Goal: Task Accomplishment & Management: Complete application form

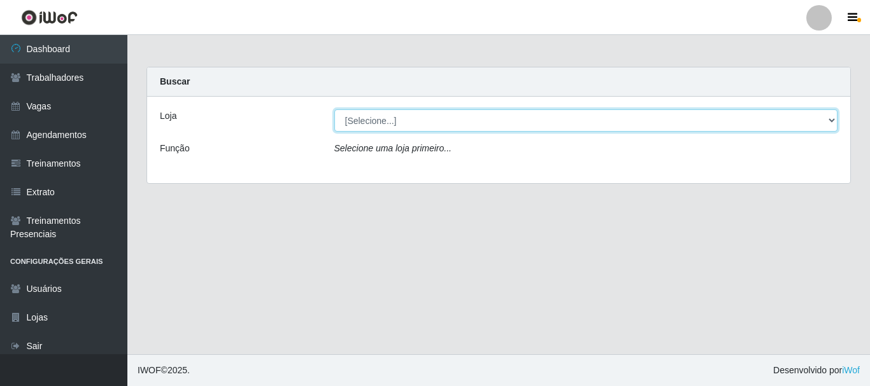
click at [363, 125] on select "[Selecione...] Divino Fogão - [GEOGRAPHIC_DATA]" at bounding box center [586, 121] width 504 height 22
select select "499"
click at [334, 110] on select "[Selecione...] Divino Fogão - [GEOGRAPHIC_DATA]" at bounding box center [586, 121] width 504 height 22
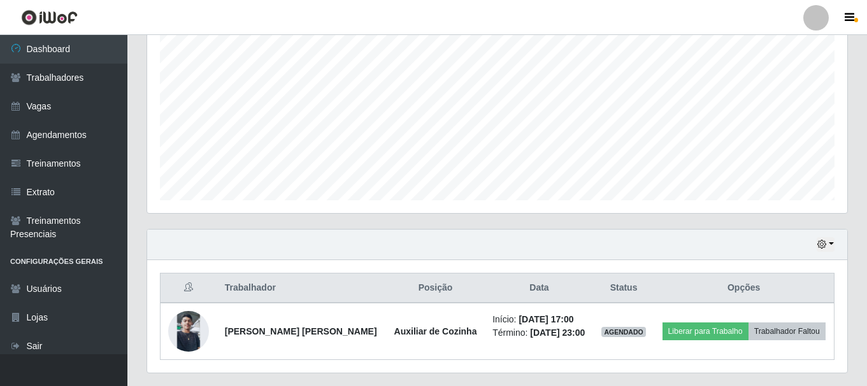
scroll to position [289, 0]
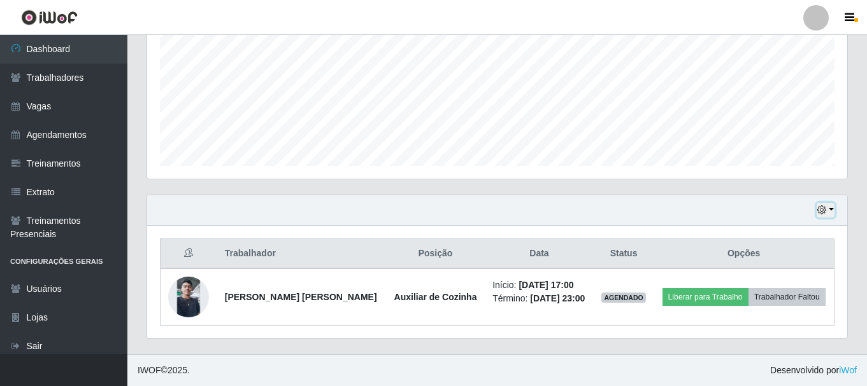
click at [828, 211] on button "button" at bounding box center [825, 210] width 18 height 15
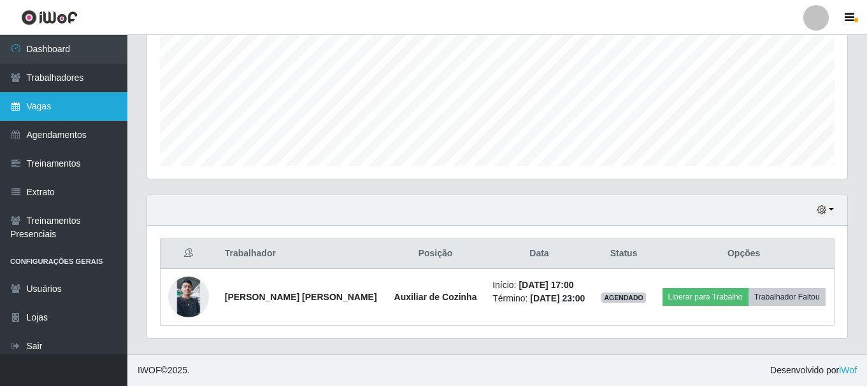
click at [41, 115] on link "Vagas" at bounding box center [63, 106] width 127 height 29
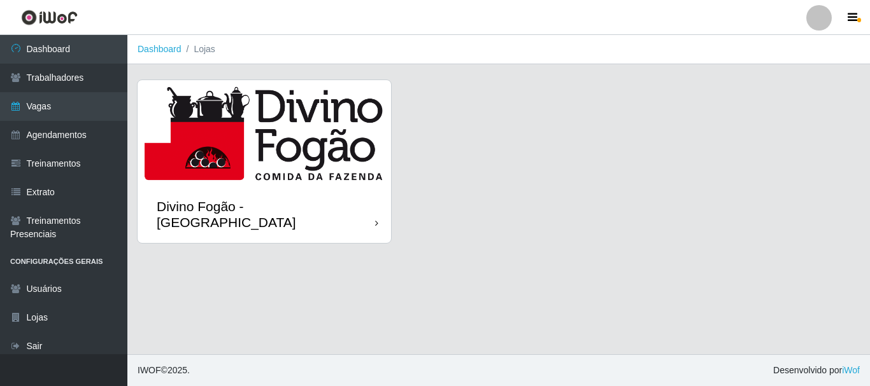
click at [311, 162] on img at bounding box center [264, 133] width 253 height 106
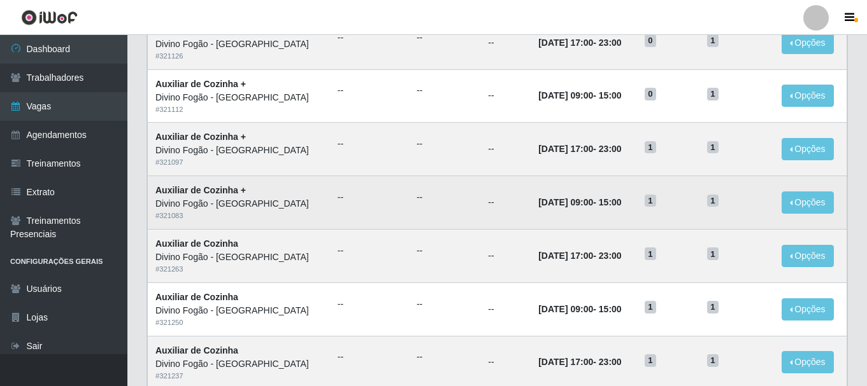
scroll to position [693, 0]
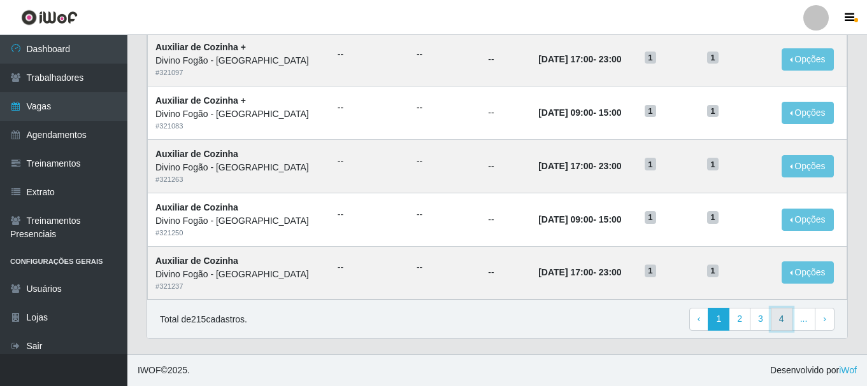
click at [778, 320] on link "4" at bounding box center [781, 319] width 22 height 23
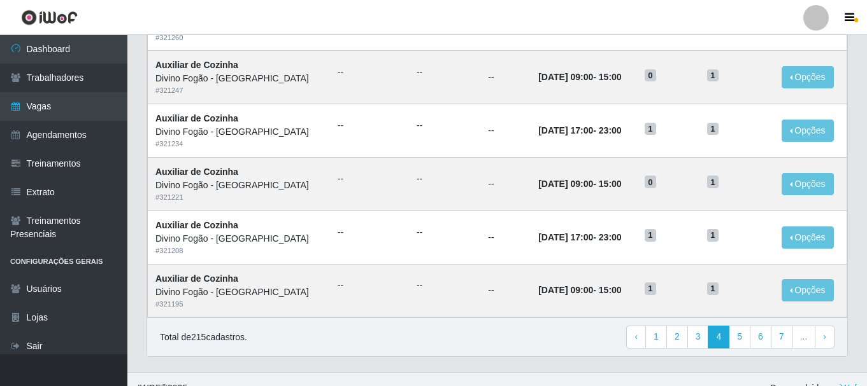
scroll to position [693, 0]
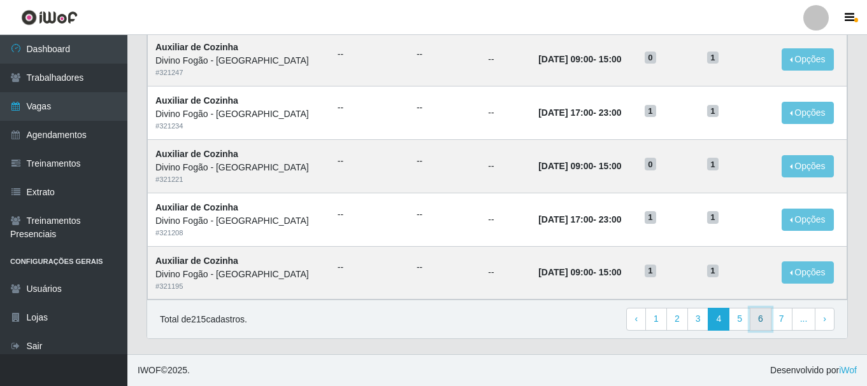
click at [766, 322] on link "6" at bounding box center [760, 319] width 22 height 23
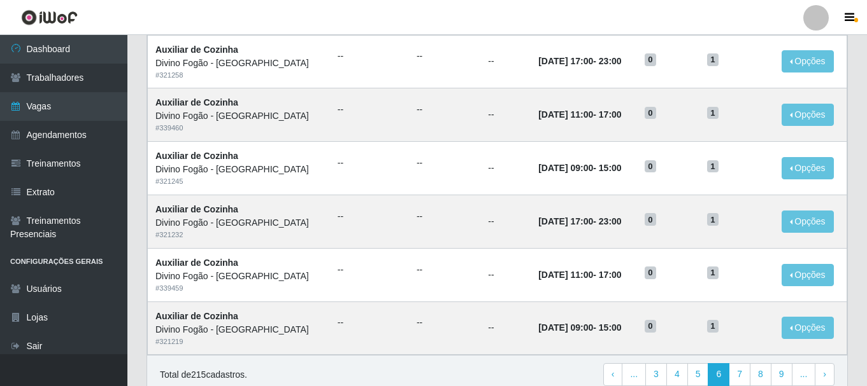
scroll to position [693, 0]
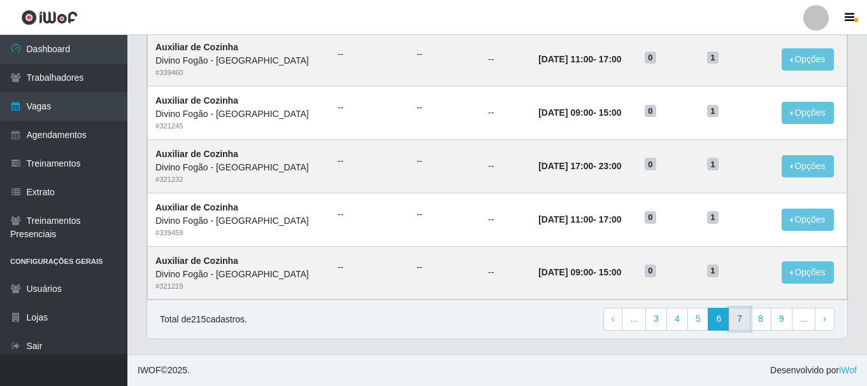
click at [746, 322] on link "7" at bounding box center [739, 319] width 22 height 23
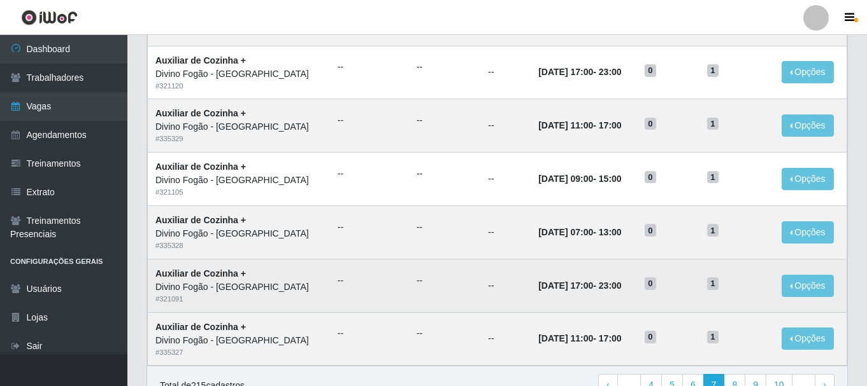
scroll to position [693, 0]
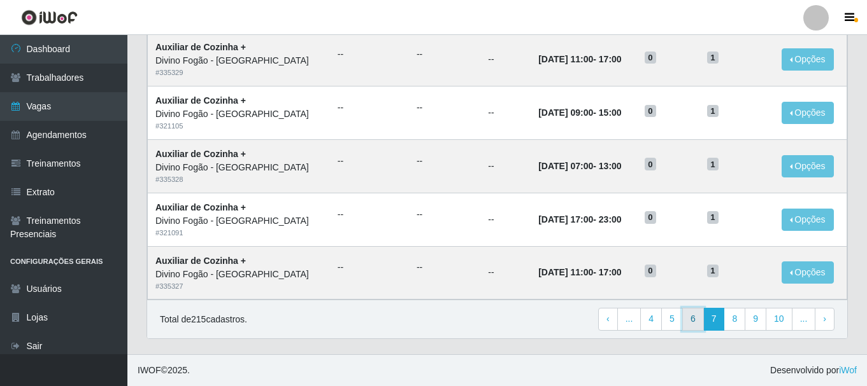
click at [693, 324] on link "6" at bounding box center [693, 319] width 22 height 23
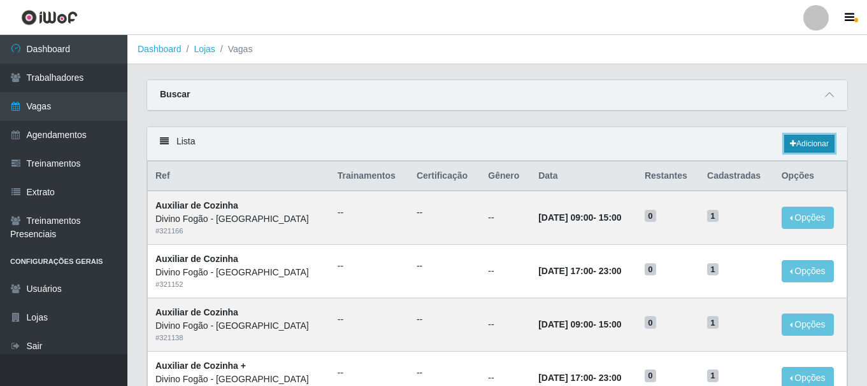
click at [811, 148] on link "Adicionar" at bounding box center [809, 144] width 50 height 18
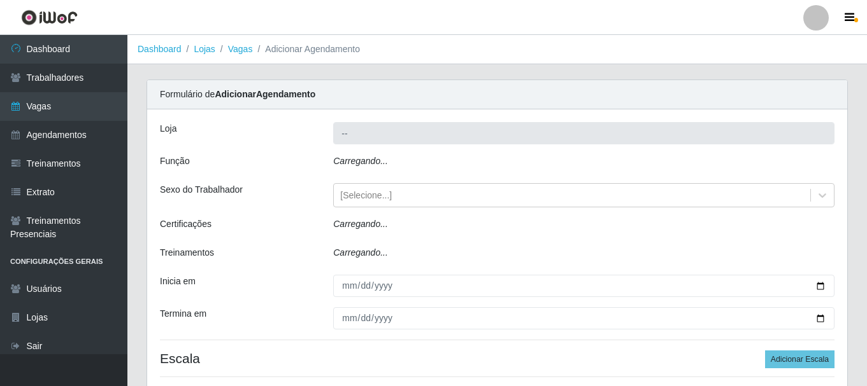
type input "Divino Fogão - [GEOGRAPHIC_DATA]"
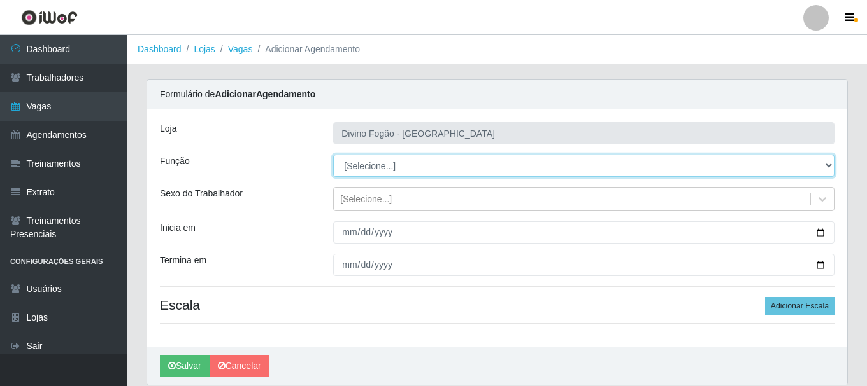
click at [375, 167] on select "[Selecione...] ASG ASG + ASG ++ Auxiliar de Cozinha Auxiliar de Cozinha + Auxil…" at bounding box center [583, 166] width 501 height 22
select select "9"
click at [333, 155] on select "[Selecione...] ASG ASG + ASG ++ Auxiliar de Cozinha Auxiliar de Cozinha + Auxil…" at bounding box center [583, 166] width 501 height 22
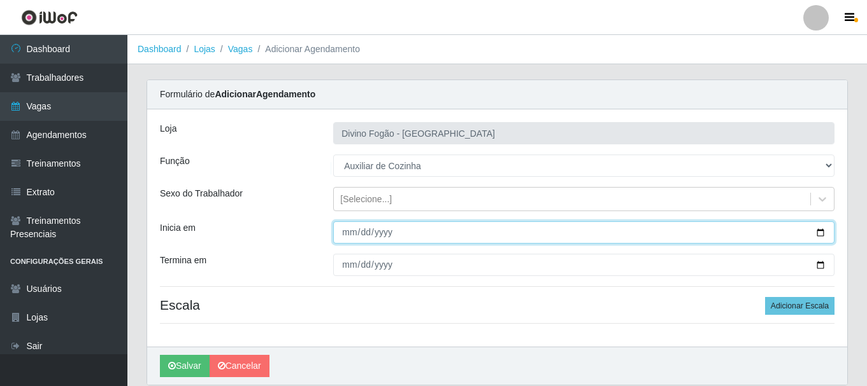
click at [346, 236] on input "Inicia em" at bounding box center [583, 233] width 501 height 22
type input "2025-09-02"
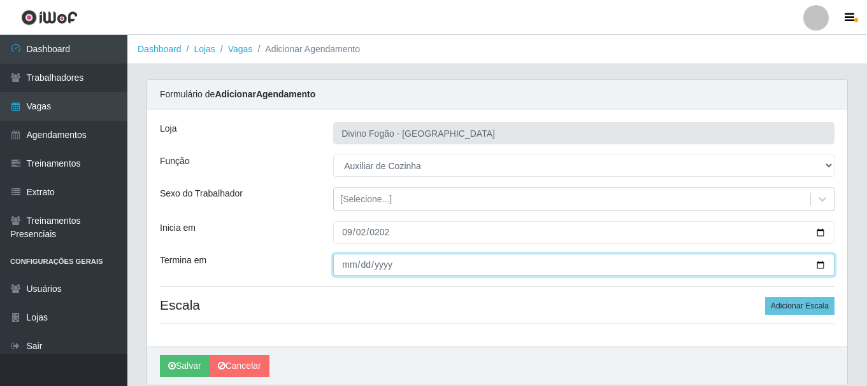
click at [348, 264] on input "Termina em" at bounding box center [583, 265] width 501 height 22
type input "2025-09-05"
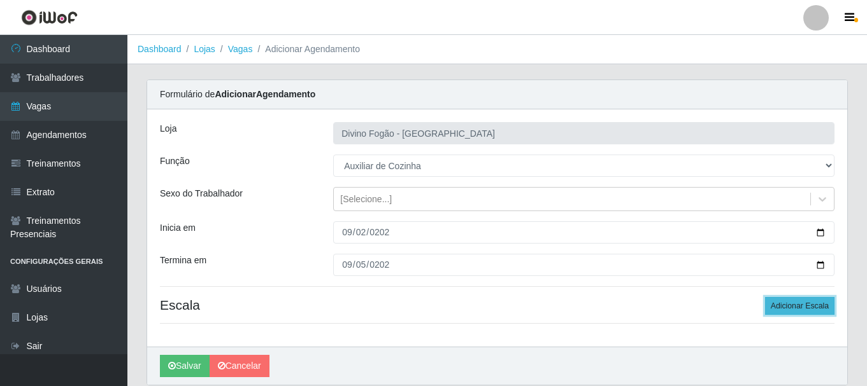
click at [784, 308] on button "Adicionar Escala" at bounding box center [799, 306] width 69 height 18
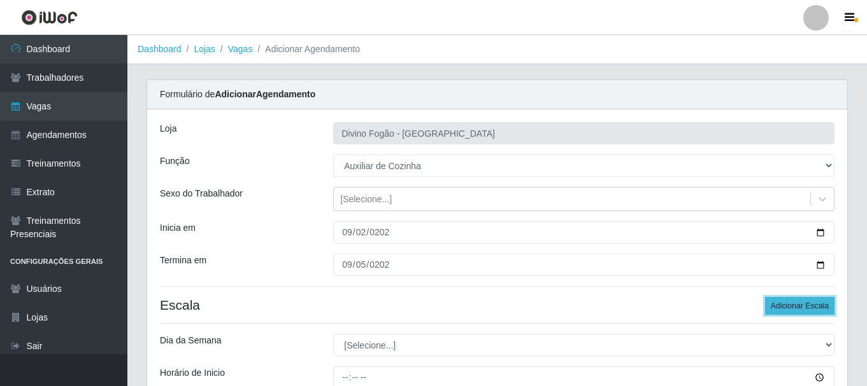
click at [784, 308] on button "Adicionar Escala" at bounding box center [799, 306] width 69 height 18
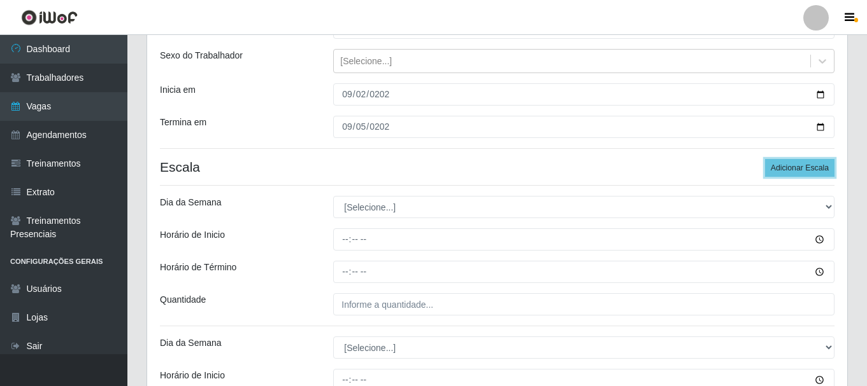
scroll to position [191, 0]
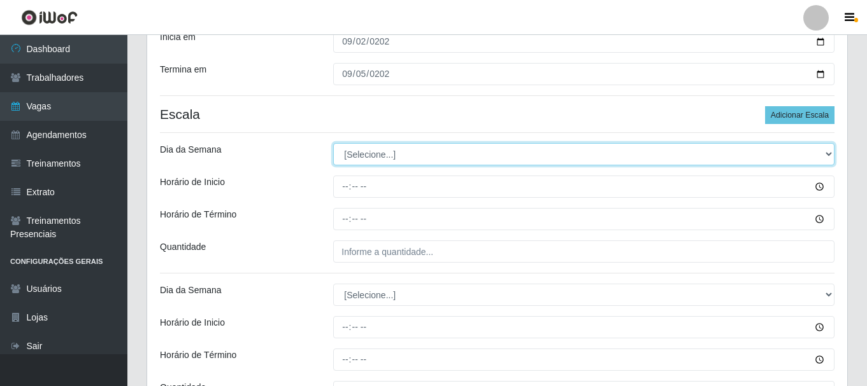
click at [437, 155] on select "[Selecione...] Segunda Terça Quarta Quinta Sexta Sábado Domingo" at bounding box center [583, 154] width 501 height 22
select select "2"
click at [333, 143] on select "[Selecione...] Segunda Terça Quarta Quinta Sexta Sábado Domingo" at bounding box center [583, 154] width 501 height 22
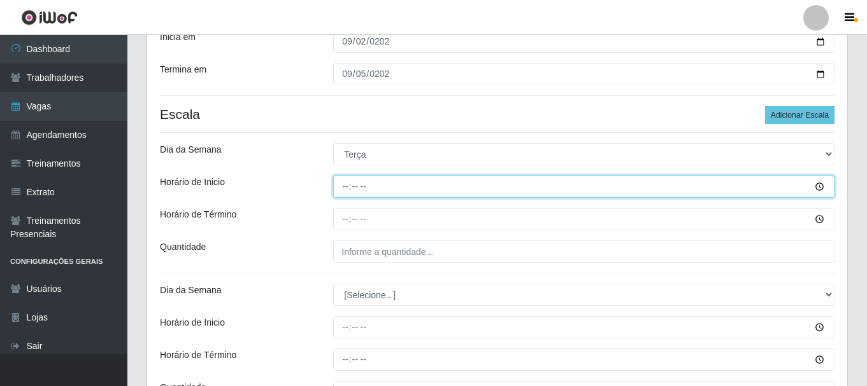
click at [341, 192] on input "Horário de Inicio" at bounding box center [583, 187] width 501 height 22
type input "07:00"
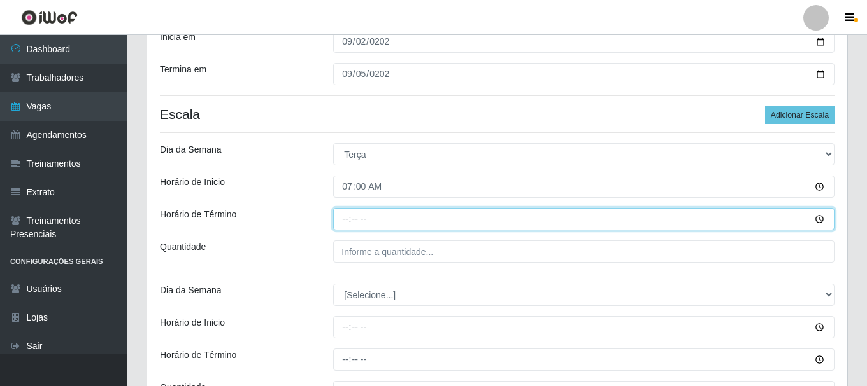
click at [348, 220] on input "Horário de Término" at bounding box center [583, 219] width 501 height 22
type input "13:00"
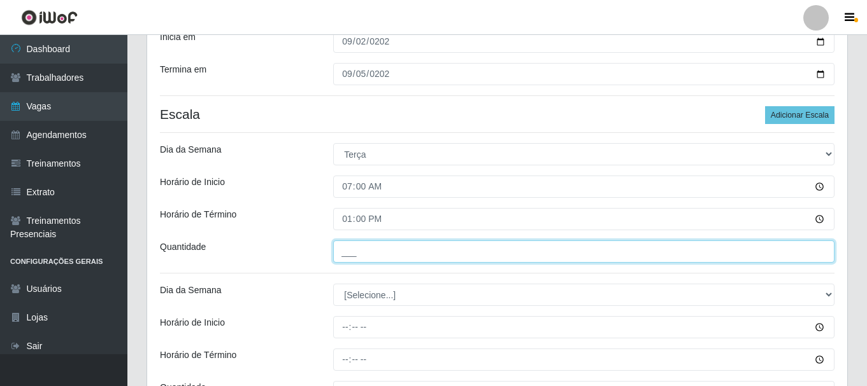
click at [358, 263] on input "___" at bounding box center [583, 252] width 501 height 22
type input "1__"
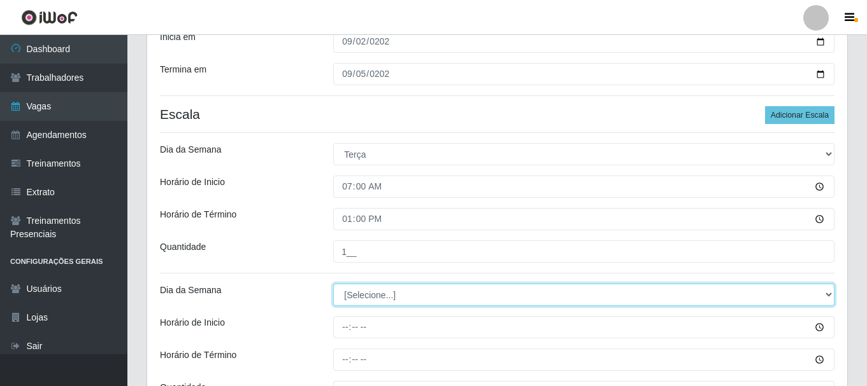
click at [364, 287] on select "[Selecione...] Segunda Terça Quarta Quinta Sexta Sábado Domingo" at bounding box center [583, 295] width 501 height 22
select select "3"
click at [333, 284] on select "[Selecione...] Segunda Terça Quarta Quinta Sexta Sábado Domingo" at bounding box center [583, 295] width 501 height 22
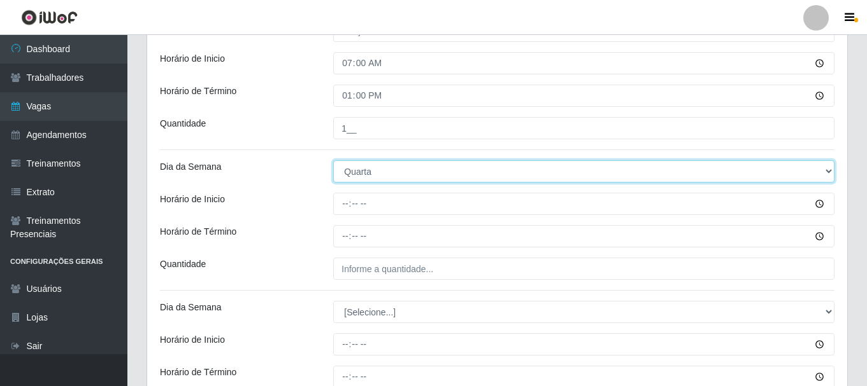
scroll to position [318, 0]
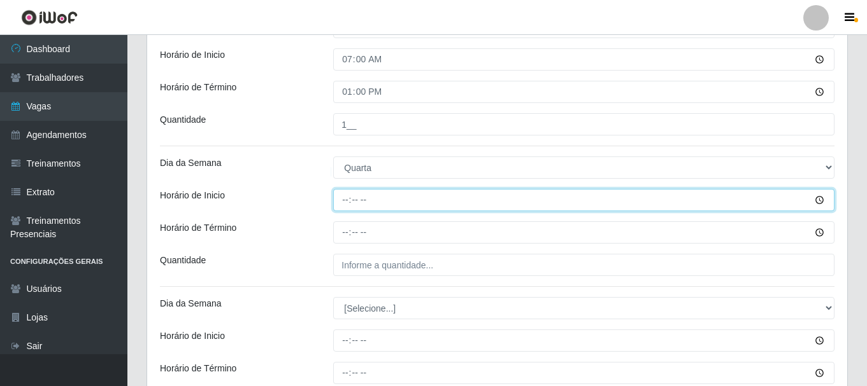
click at [344, 206] on input "Horário de Inicio" at bounding box center [583, 200] width 501 height 22
type input "07:00"
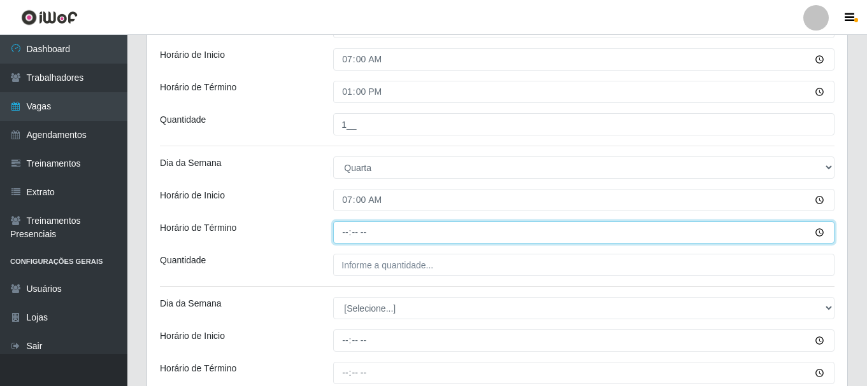
click at [348, 231] on input "Horário de Término" at bounding box center [583, 233] width 501 height 22
type input "13:00"
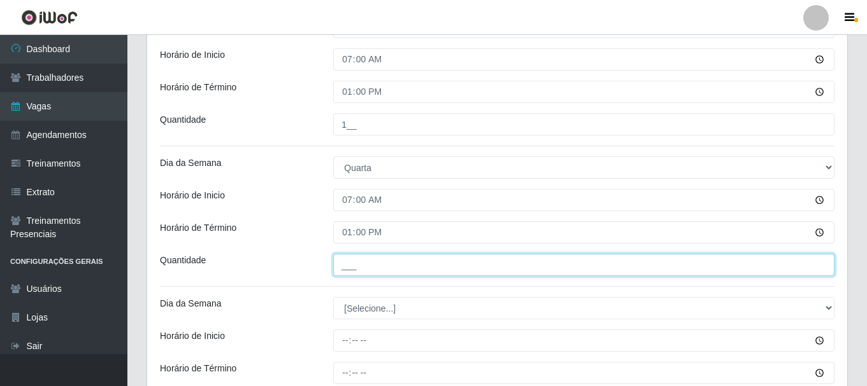
click at [351, 266] on input "___" at bounding box center [583, 265] width 501 height 22
type input "1__"
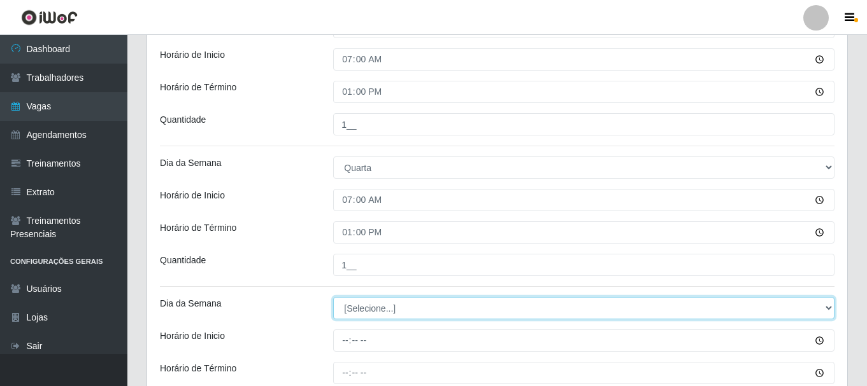
click at [360, 307] on select "[Selecione...] Segunda Terça Quarta Quinta Sexta Sábado Domingo" at bounding box center [583, 308] width 501 height 22
select select "4"
click at [333, 297] on select "[Selecione...] Segunda Terça Quarta Quinta Sexta Sábado Domingo" at bounding box center [583, 308] width 501 height 22
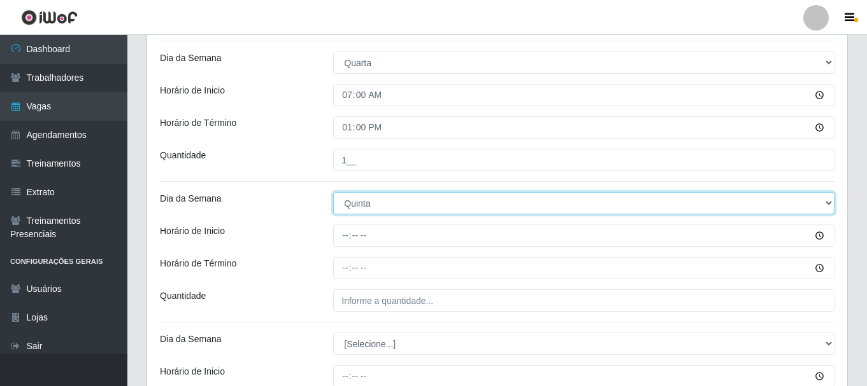
scroll to position [446, 0]
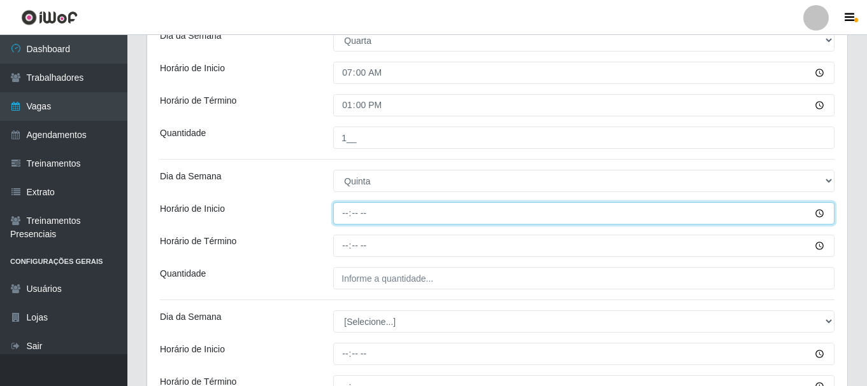
click at [346, 215] on input "Horário de Inicio" at bounding box center [583, 213] width 501 height 22
type input "07:00"
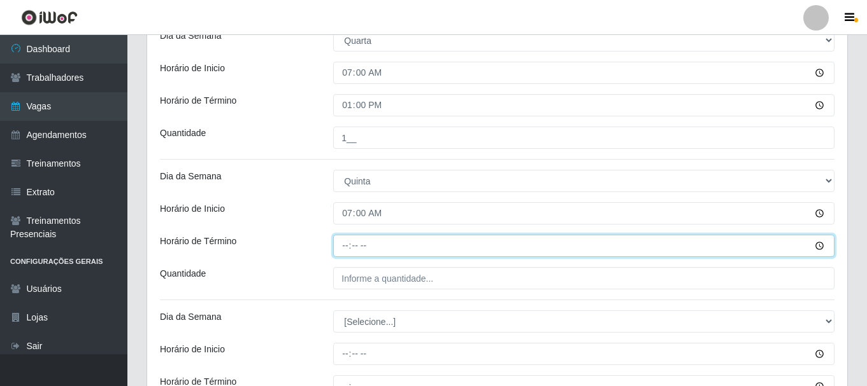
click at [348, 246] on input "Horário de Término" at bounding box center [583, 246] width 501 height 22
type input "13:00"
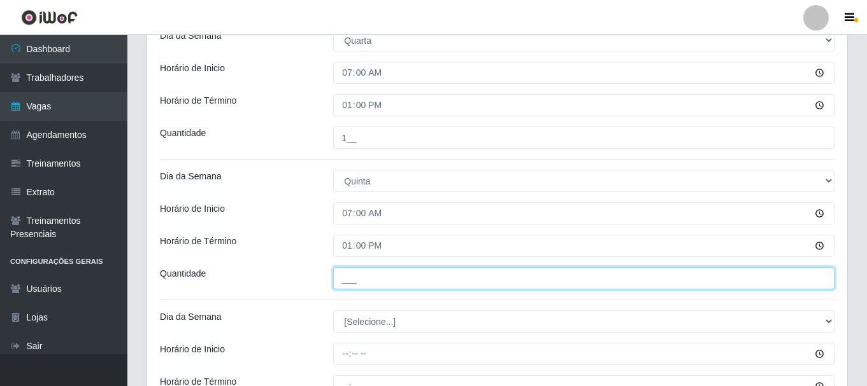
click at [353, 268] on input "___" at bounding box center [583, 278] width 501 height 22
type input "1__"
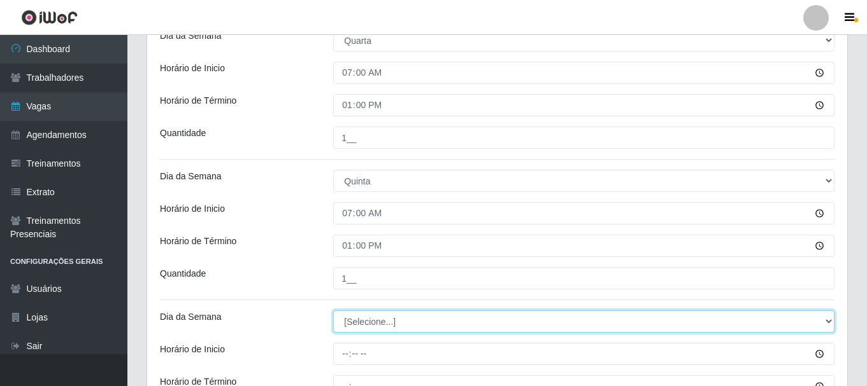
click at [359, 323] on select "[Selecione...] Segunda Terça Quarta Quinta Sexta Sábado Domingo" at bounding box center [583, 322] width 501 height 22
select select "5"
click at [333, 311] on select "[Selecione...] Segunda Terça Quarta Quinta Sexta Sábado Domingo" at bounding box center [583, 322] width 501 height 22
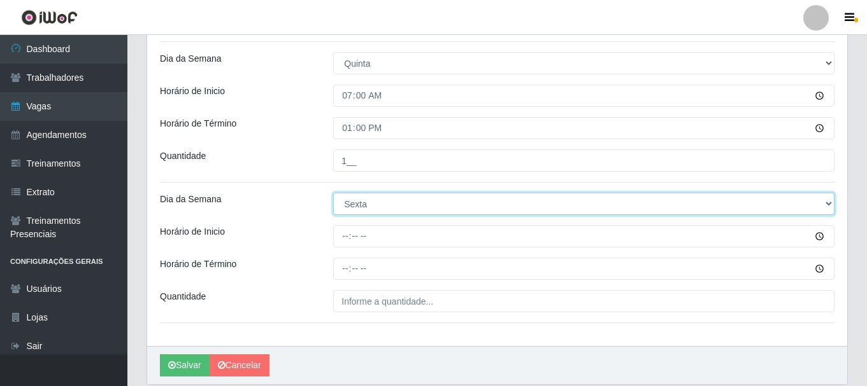
scroll to position [573, 0]
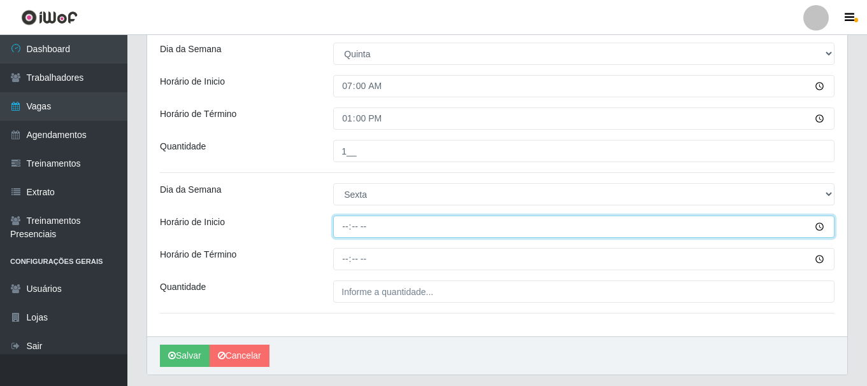
click at [348, 225] on input "Horário de Inicio" at bounding box center [583, 227] width 501 height 22
type input "07:00"
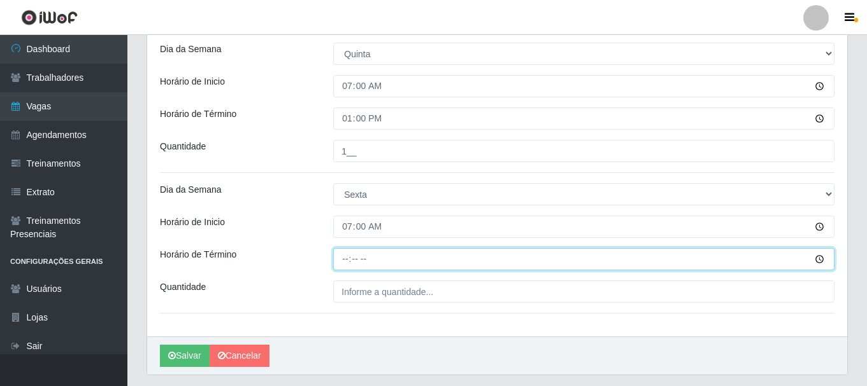
click at [349, 262] on input "Horário de Término" at bounding box center [583, 259] width 501 height 22
type input "13:00"
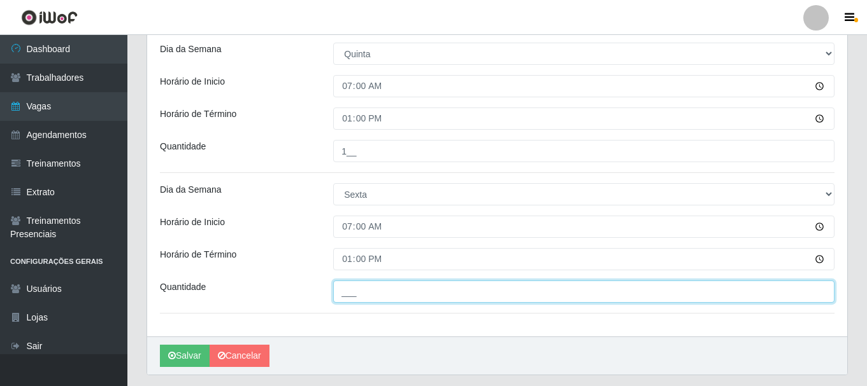
click at [346, 290] on input "___" at bounding box center [583, 292] width 501 height 22
type input "1__"
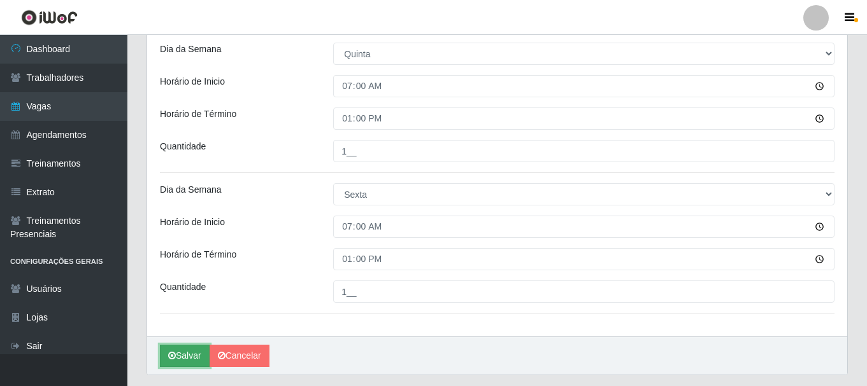
click at [188, 353] on button "Salvar" at bounding box center [185, 356] width 50 height 22
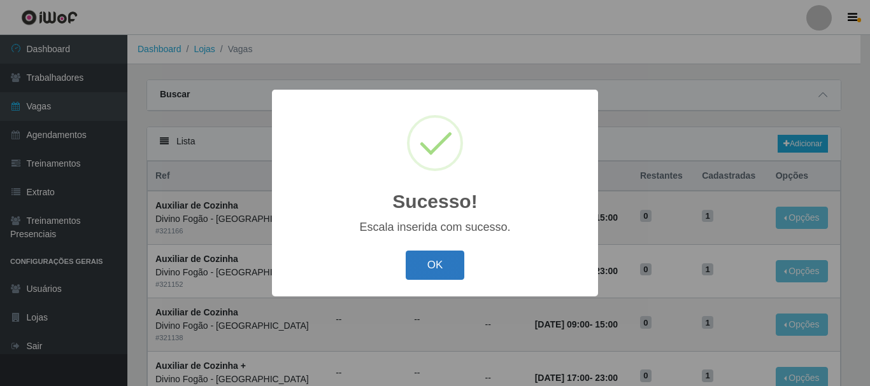
click at [432, 267] on button "OK" at bounding box center [435, 266] width 59 height 30
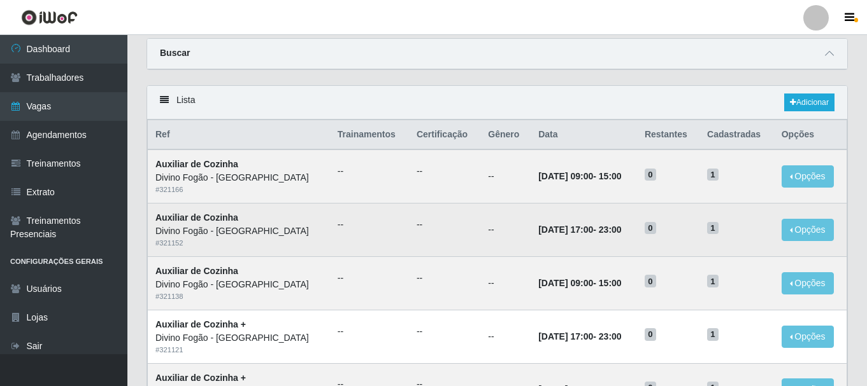
scroll to position [64, 0]
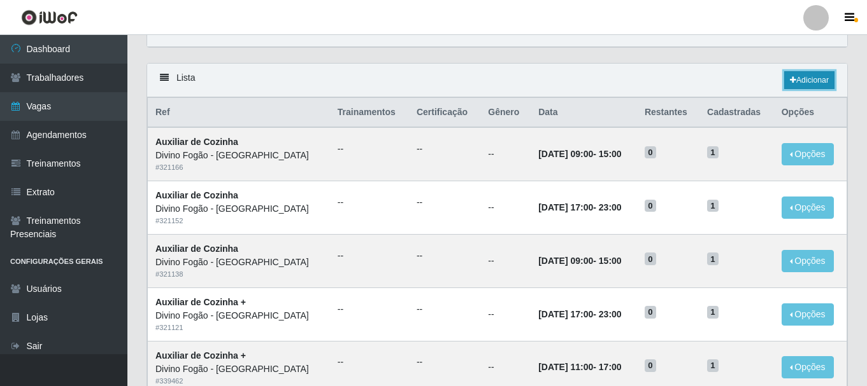
click at [800, 73] on link "Adicionar" at bounding box center [809, 80] width 50 height 18
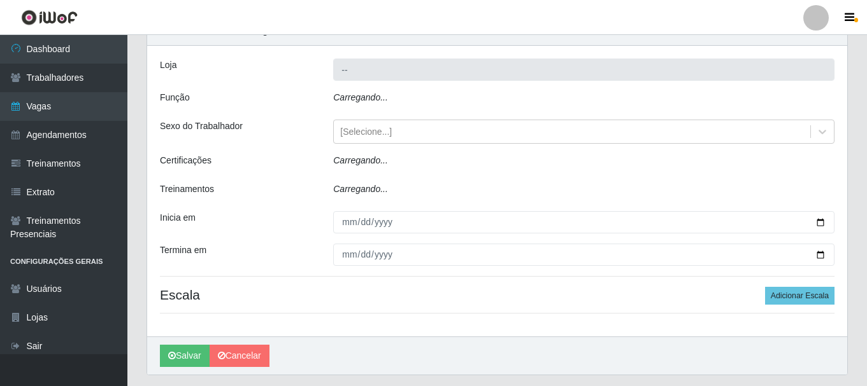
type input "Divino Fogão - [GEOGRAPHIC_DATA]"
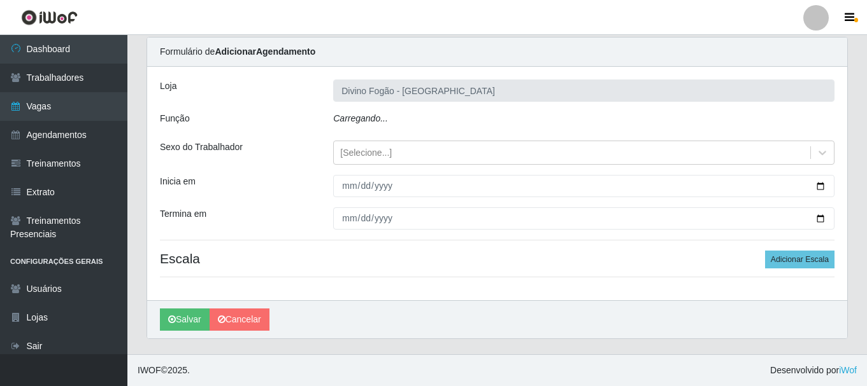
scroll to position [46, 0]
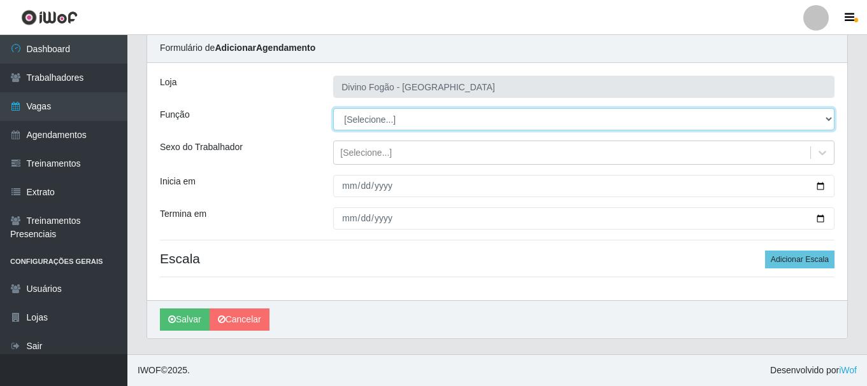
click at [381, 118] on select "[Selecione...] ASG ASG + ASG ++ Auxiliar de Cozinha Auxiliar de Cozinha + Auxil…" at bounding box center [583, 119] width 501 height 22
select select "94"
click at [333, 108] on select "[Selecione...] ASG ASG + ASG ++ Auxiliar de Cozinha Auxiliar de Cozinha + Auxil…" at bounding box center [583, 119] width 501 height 22
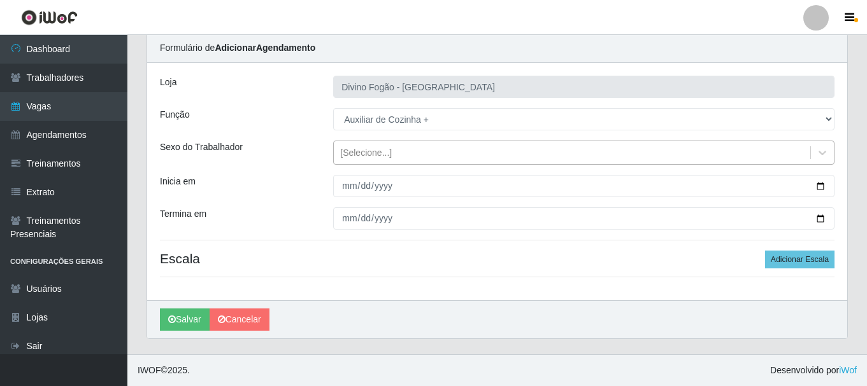
click at [367, 155] on div "[Selecione...]" at bounding box center [366, 152] width 52 height 13
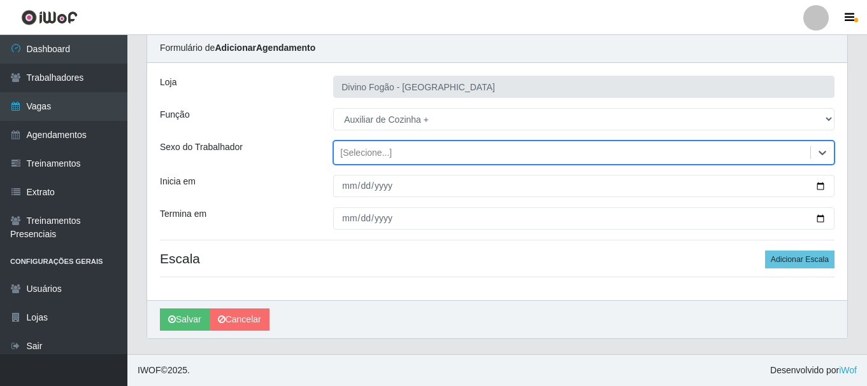
click at [367, 155] on div "[Selecione...]" at bounding box center [366, 152] width 52 height 13
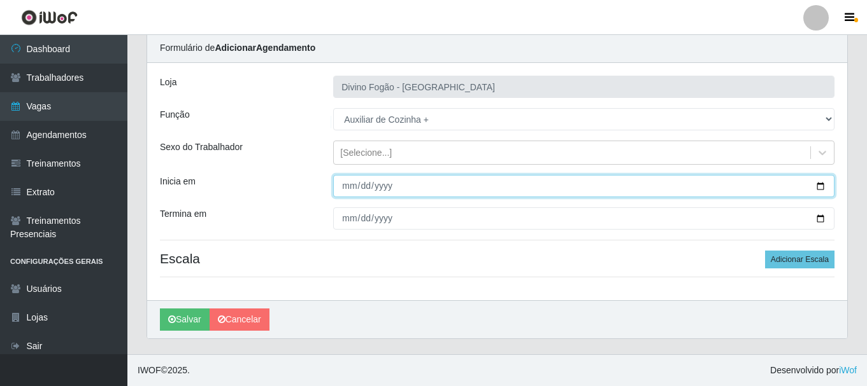
click at [345, 187] on input "Inicia em" at bounding box center [583, 186] width 501 height 22
type input "2025-07-06"
click at [361, 181] on input "2025-07-06" at bounding box center [583, 186] width 501 height 22
type input "2025-09-06"
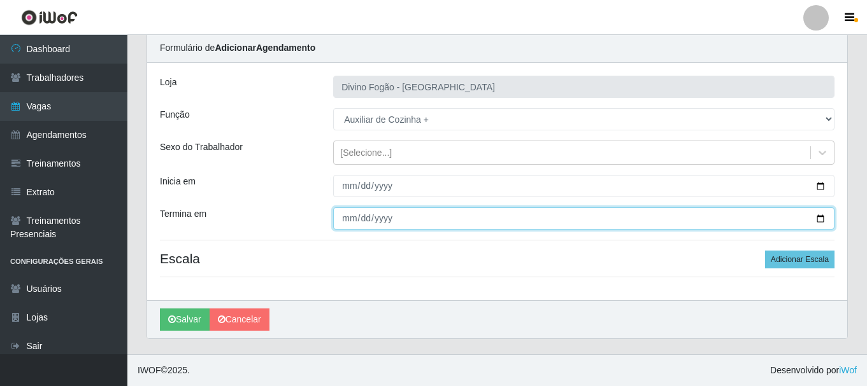
click at [345, 218] on input "Termina em" at bounding box center [583, 219] width 501 height 22
type input "2025-09-07"
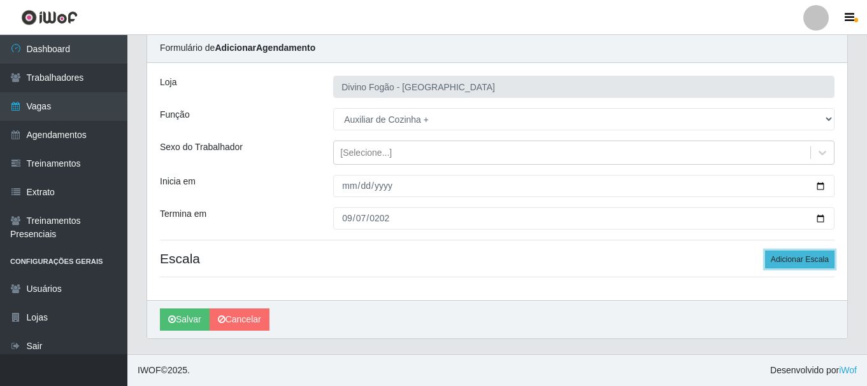
click at [795, 259] on button "Adicionar Escala" at bounding box center [799, 260] width 69 height 18
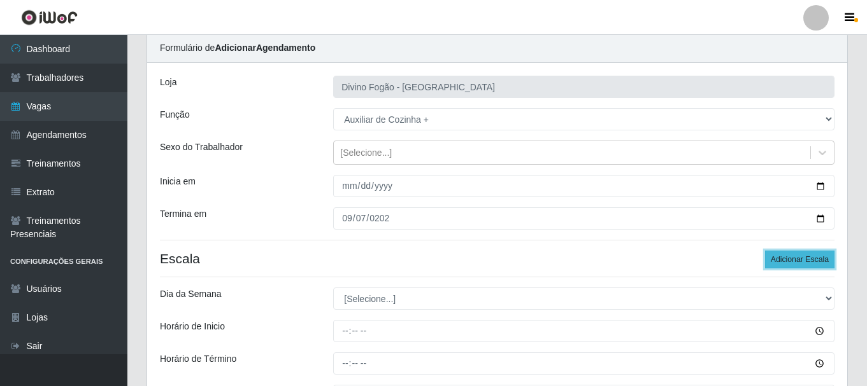
click at [795, 259] on button "Adicionar Escala" at bounding box center [799, 260] width 69 height 18
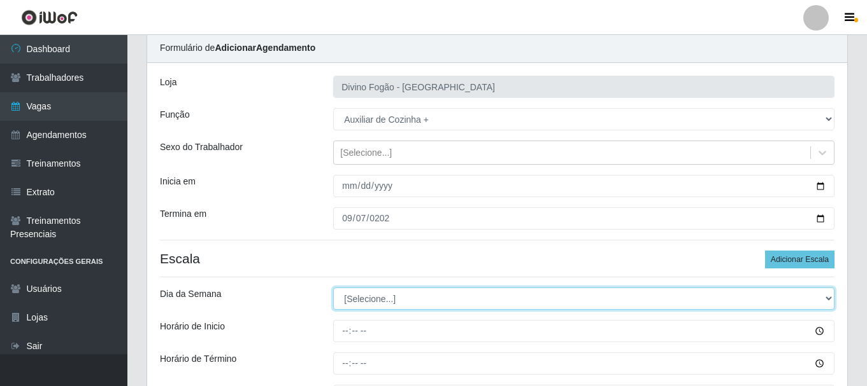
click at [379, 296] on select "[Selecione...] Segunda Terça Quarta Quinta Sexta Sábado Domingo" at bounding box center [583, 299] width 501 height 22
select select "6"
click at [333, 288] on select "[Selecione...] Segunda Terça Quarta Quinta Sexta Sábado Domingo" at bounding box center [583, 299] width 501 height 22
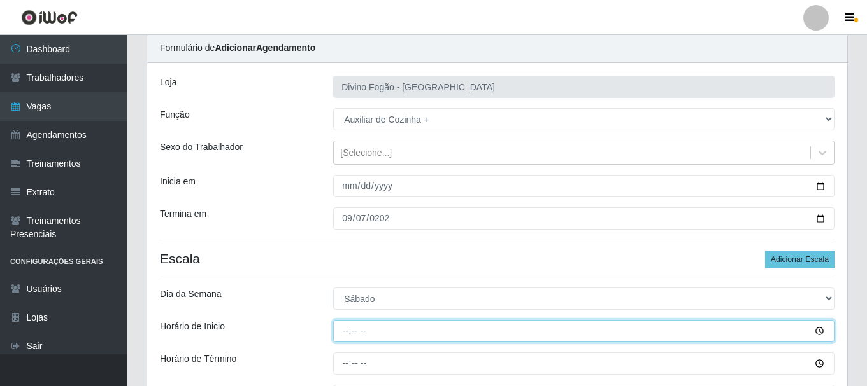
click at [345, 332] on input "Horário de Inicio" at bounding box center [583, 331] width 501 height 22
type input "07:00"
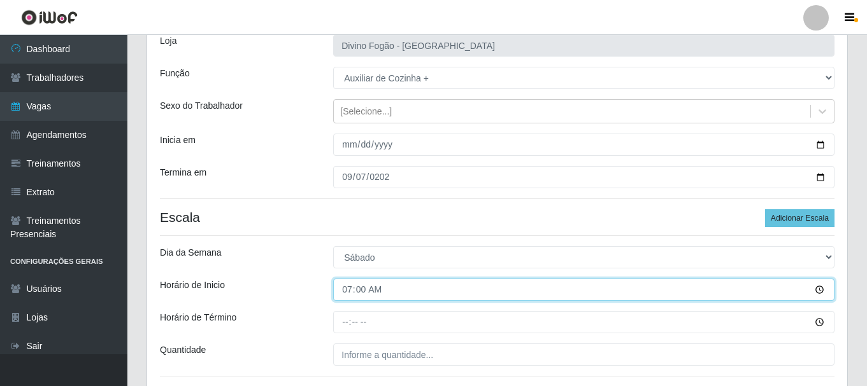
scroll to position [110, 0]
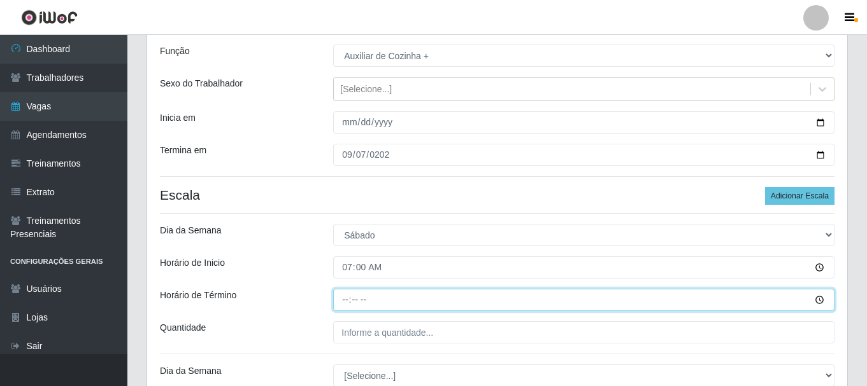
click at [346, 301] on input "Horário de Término" at bounding box center [583, 300] width 501 height 22
type input "13:00"
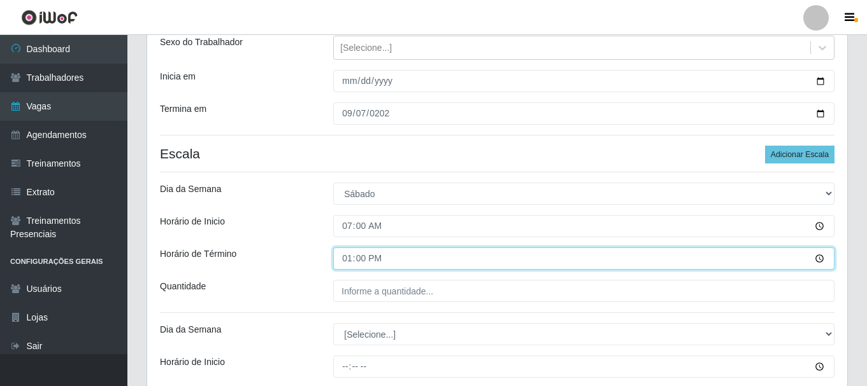
scroll to position [174, 0]
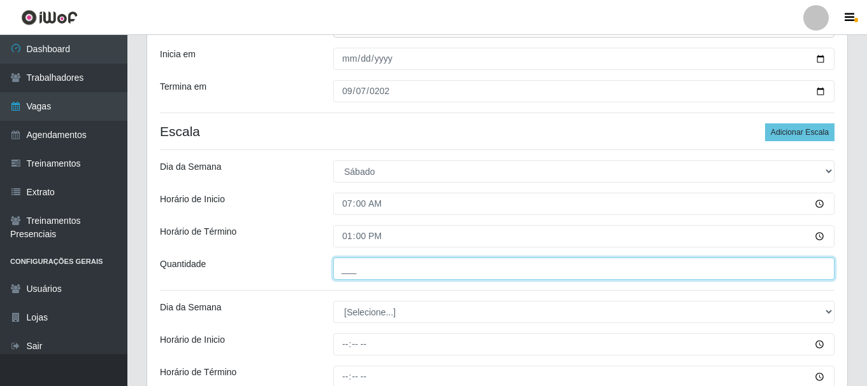
click at [369, 274] on input "___" at bounding box center [583, 269] width 501 height 22
type input "1__"
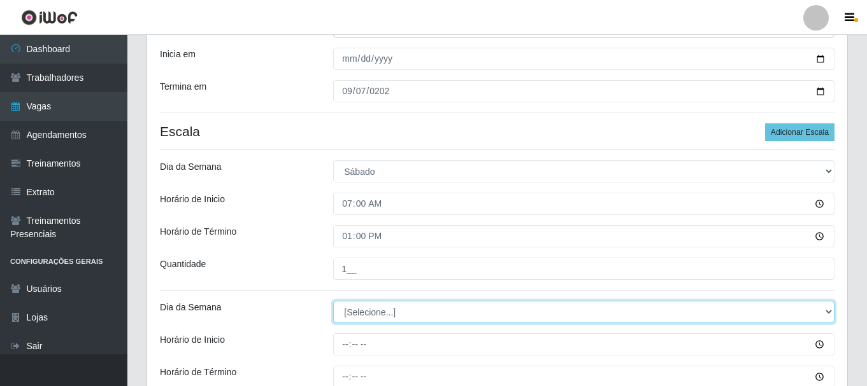
click at [372, 322] on select "[Selecione...] Segunda Terça Quarta Quinta Sexta Sábado Domingo" at bounding box center [583, 312] width 501 height 22
select select "0"
click at [333, 301] on select "[Selecione...] Segunda Terça Quarta Quinta Sexta Sábado Domingo" at bounding box center [583, 312] width 501 height 22
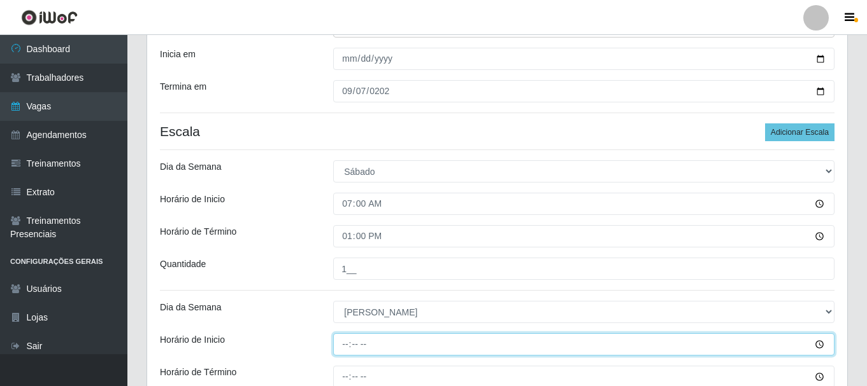
click at [344, 343] on input "Horário de Inicio" at bounding box center [583, 345] width 501 height 22
type input "07:00"
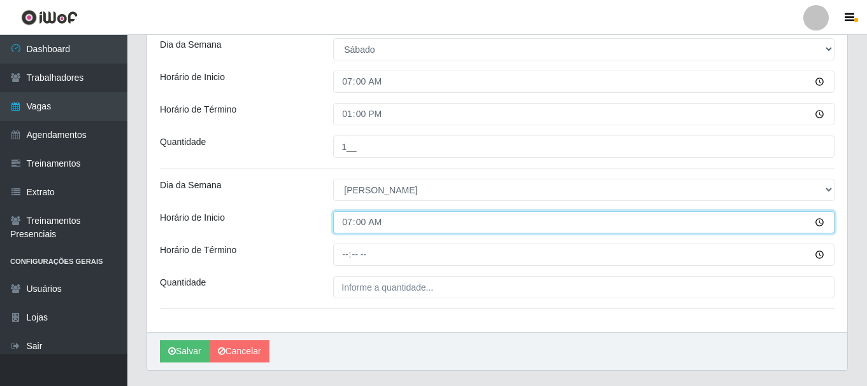
scroll to position [301, 0]
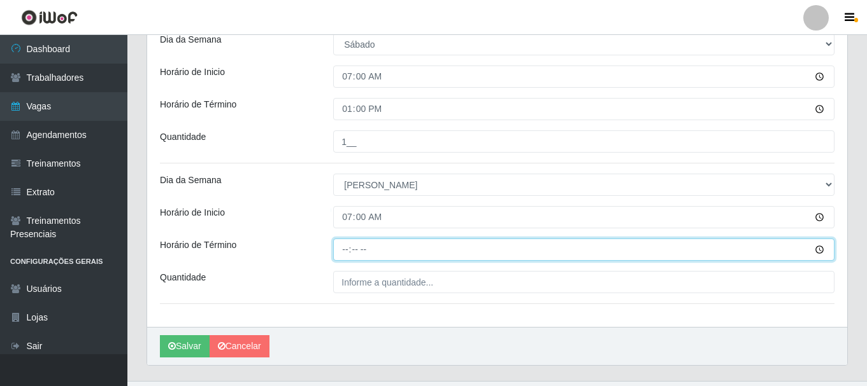
click at [346, 252] on input "Horário de Término" at bounding box center [583, 250] width 501 height 22
type input "13:00"
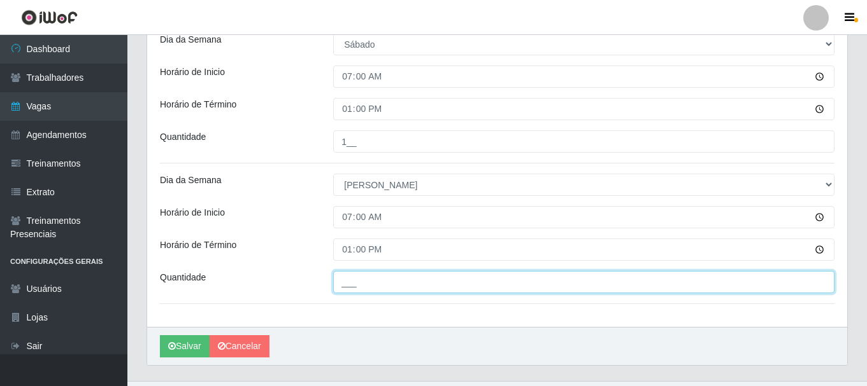
click at [364, 283] on input "___" at bounding box center [583, 282] width 501 height 22
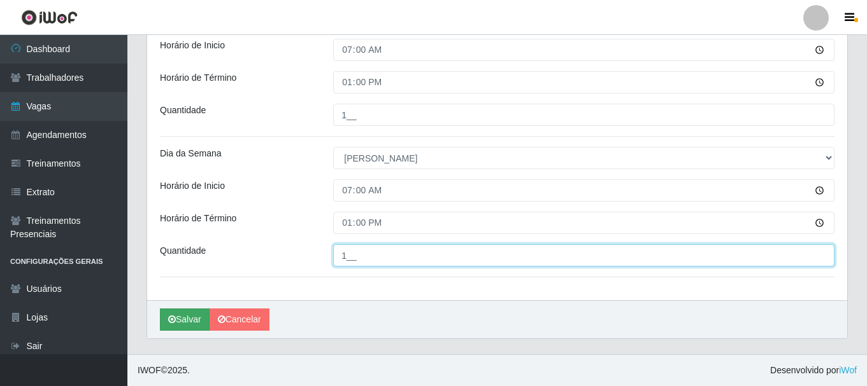
type input "1__"
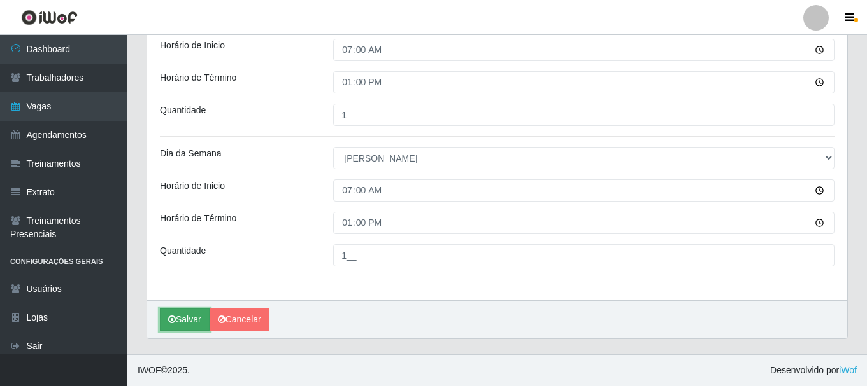
click at [180, 321] on button "Salvar" at bounding box center [185, 320] width 50 height 22
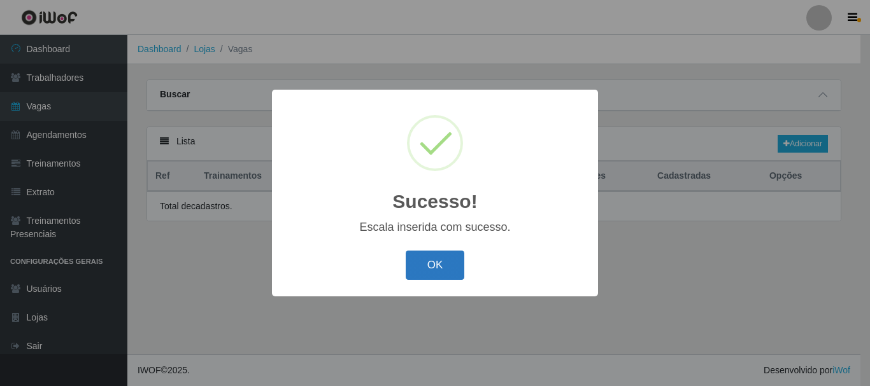
click at [436, 264] on button "OK" at bounding box center [435, 266] width 59 height 30
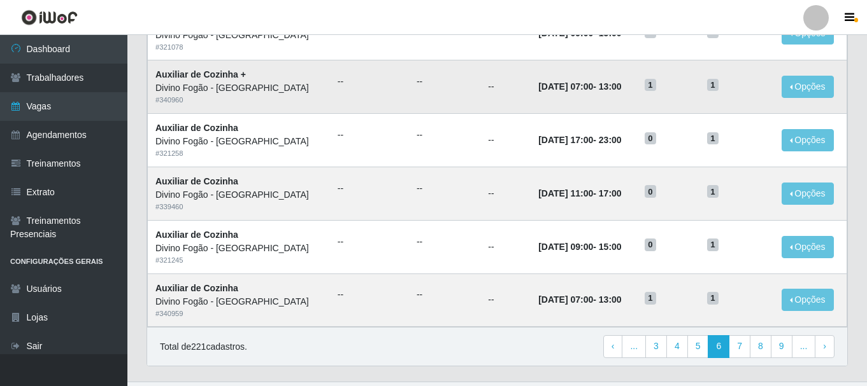
scroll to position [693, 0]
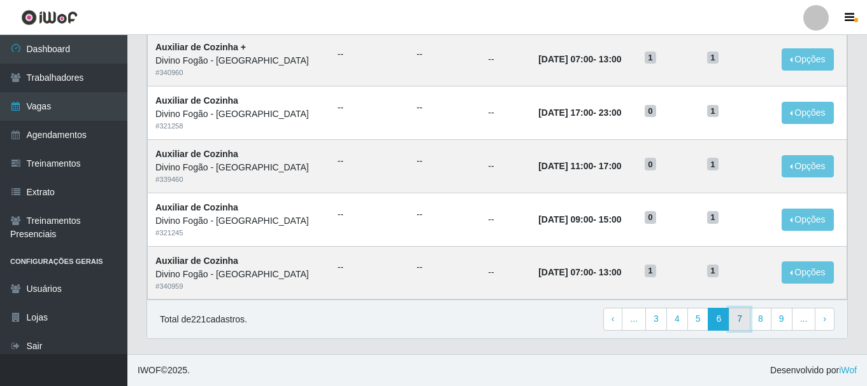
click at [735, 320] on link "7" at bounding box center [739, 319] width 22 height 23
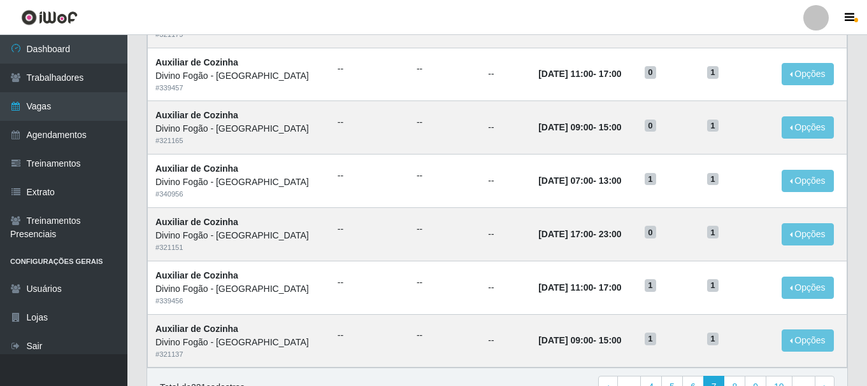
scroll to position [637, 0]
